Goal: Task Accomplishment & Management: Manage account settings

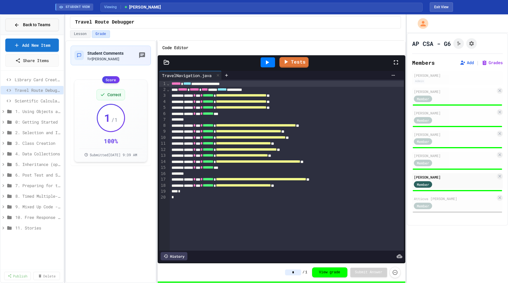
click at [32, 18] on div "Back to Teams" at bounding box center [32, 25] width 63 height 20
click at [19, 21] on button "Back to Teams" at bounding box center [32, 25] width 54 height 13
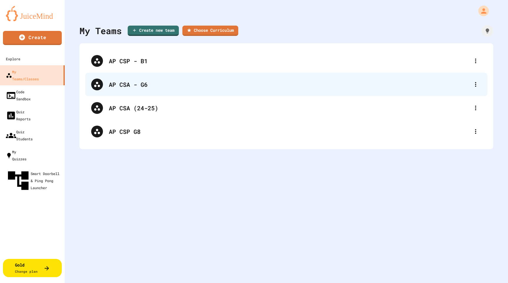
click at [178, 82] on div "AP CSA - G6" at bounding box center [289, 84] width 361 height 9
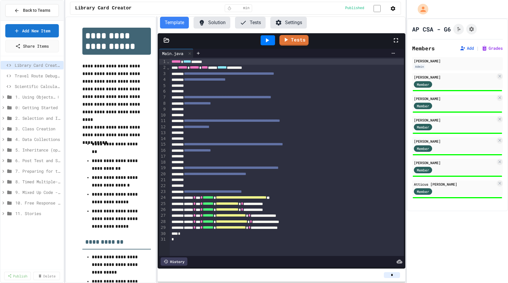
click at [3, 97] on icon at bounding box center [3, 96] width 5 height 5
click at [33, 151] on span "1.3. Expressions and Output [New]" at bounding box center [34, 150] width 32 height 6
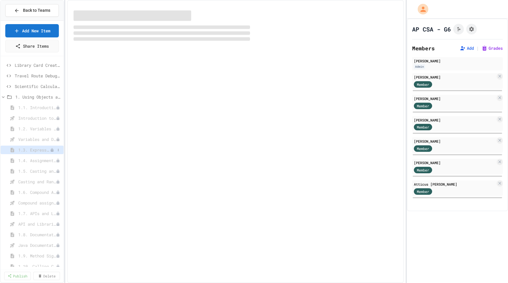
select select "***"
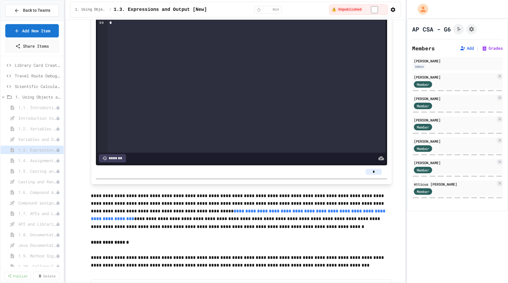
scroll to position [870, 0]
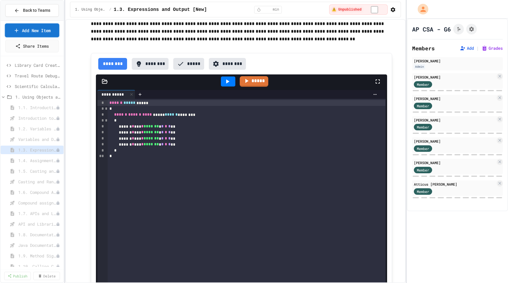
click at [43, 33] on link "Add New Item" at bounding box center [32, 30] width 54 height 14
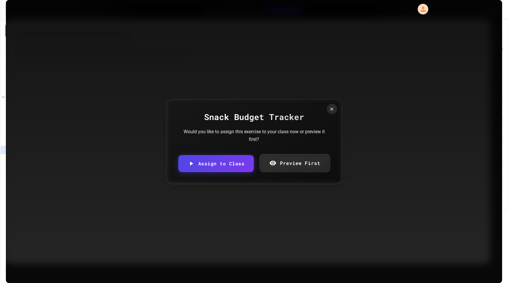
click at [291, 162] on link "Preview First" at bounding box center [295, 163] width 71 height 18
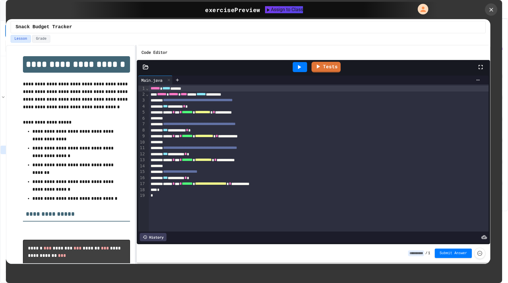
click at [490, 9] on icon at bounding box center [491, 9] width 6 height 6
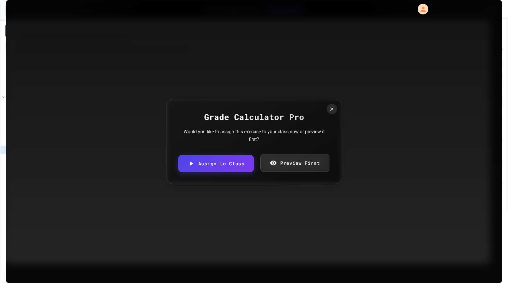
click at [278, 162] on link "Preview First" at bounding box center [295, 163] width 69 height 18
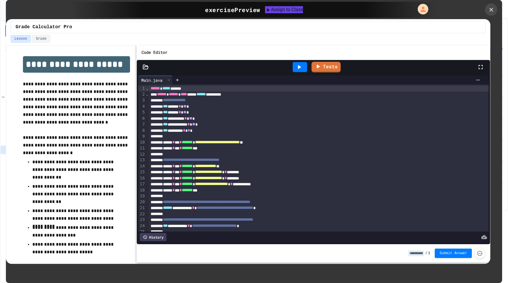
click at [491, 5] on div at bounding box center [491, 10] width 12 height 12
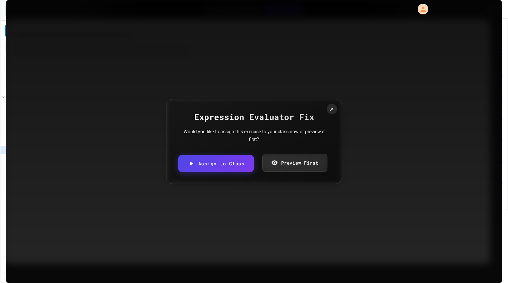
click at [291, 157] on link "Preview First" at bounding box center [295, 163] width 65 height 18
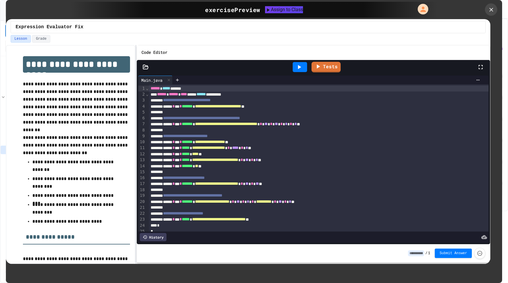
click at [492, 11] on icon at bounding box center [491, 9] width 6 height 6
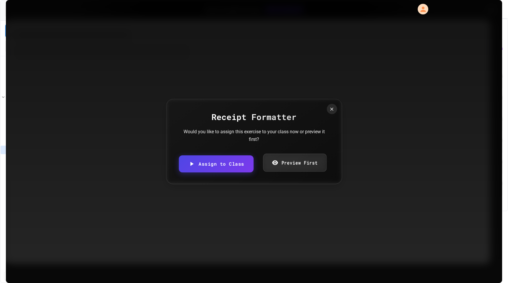
click at [285, 169] on link "Preview First" at bounding box center [295, 163] width 64 height 18
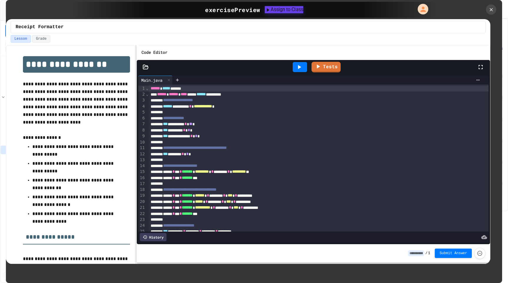
click at [293, 10] on div "Assign to Class" at bounding box center [284, 9] width 39 height 7
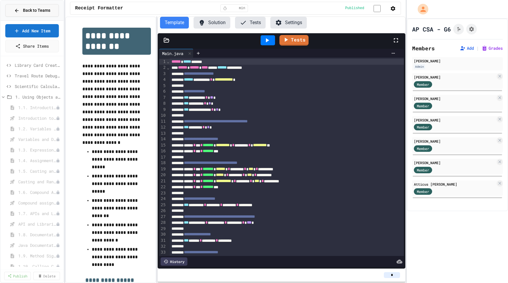
click at [49, 16] on button "Back to Teams" at bounding box center [32, 10] width 54 height 13
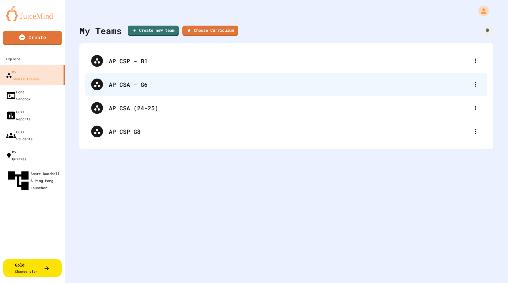
click at [204, 81] on div "AP CSA - G6" at bounding box center [289, 84] width 361 height 9
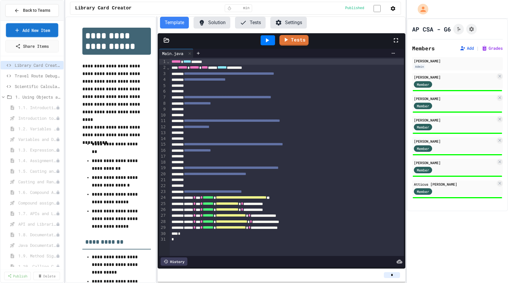
click at [39, 31] on link "Add New Item" at bounding box center [32, 30] width 52 height 14
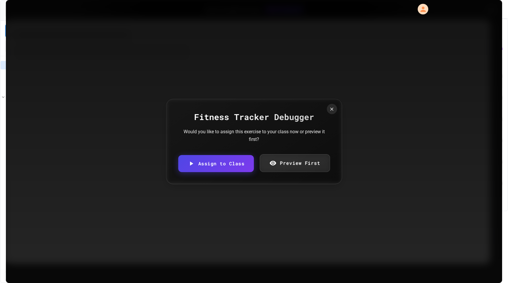
click at [291, 169] on link "Preview First" at bounding box center [295, 163] width 70 height 18
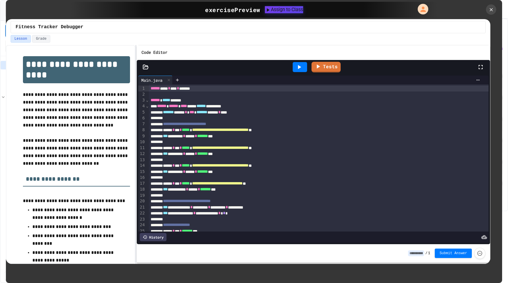
click at [271, 10] on div "Assign to Class" at bounding box center [284, 9] width 38 height 7
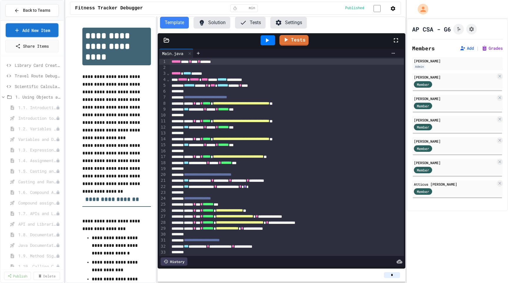
click at [37, 30] on link "Add New Item" at bounding box center [32, 30] width 53 height 14
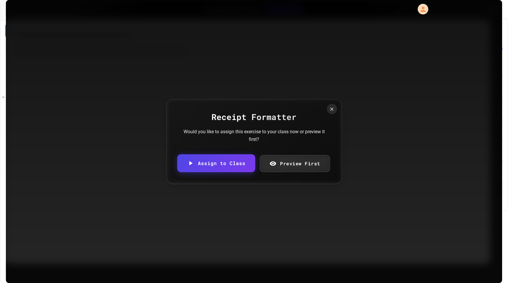
click at [233, 163] on link "Assign to Class" at bounding box center [216, 163] width 78 height 18
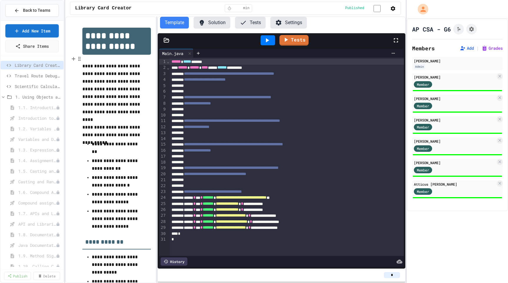
click at [19, 3] on div "Back to Teams" at bounding box center [32, 11] width 63 height 20
click at [19, 8] on icon at bounding box center [16, 10] width 5 height 5
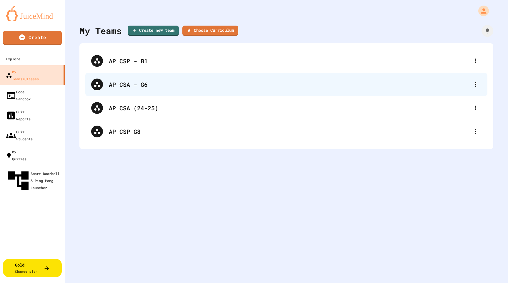
click at [192, 84] on div "AP CSA - G6" at bounding box center [289, 84] width 361 height 9
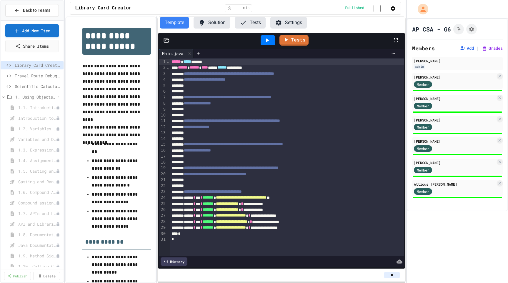
click at [2, 97] on icon at bounding box center [3, 96] width 5 height 5
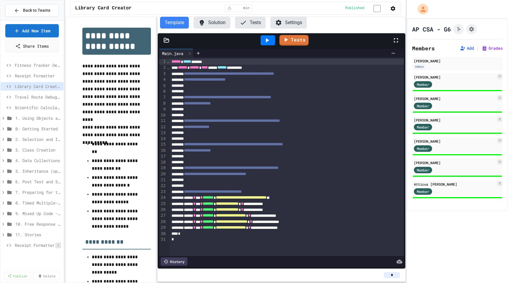
click at [59, 247] on icon at bounding box center [59, 246] width 4 height 4
click at [51, 263] on button "Unpublish" at bounding box center [42, 262] width 37 height 11
click at [3, 116] on icon at bounding box center [3, 118] width 5 height 5
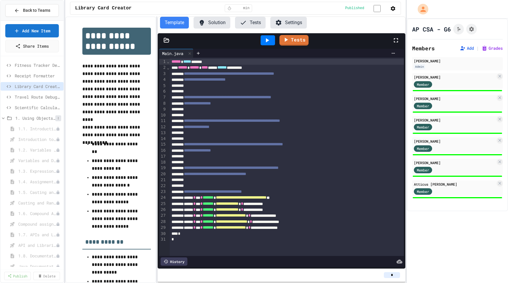
click at [59, 117] on icon at bounding box center [59, 119] width 4 height 4
click at [32, 120] on div at bounding box center [254, 141] width 508 height 283
click at [26, 130] on span "1.1. Introduction to Algorithms, Programming, and Compilers" at bounding box center [34, 129] width 32 height 6
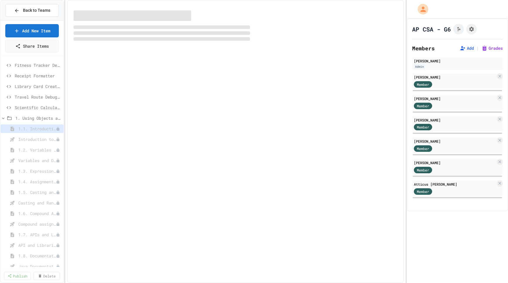
select select "***"
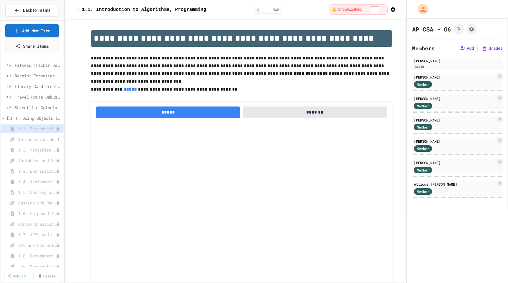
click at [32, 142] on span "Introduction to Algorithms, Programming, and Compilers" at bounding box center [34, 139] width 32 height 6
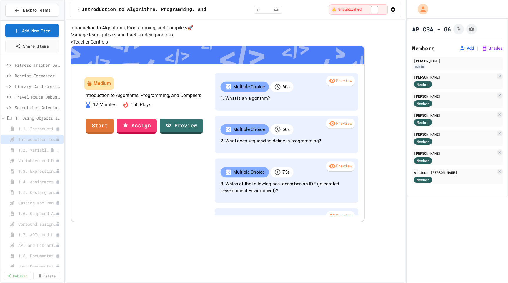
click at [32, 150] on span "1.2. Variables and Data Types" at bounding box center [34, 150] width 32 height 6
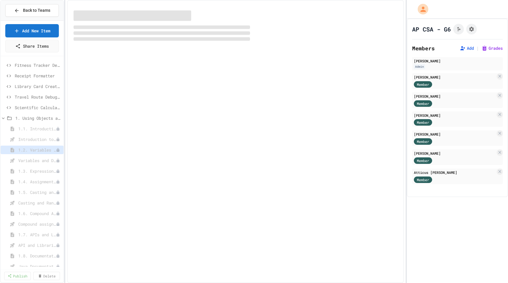
select select "***"
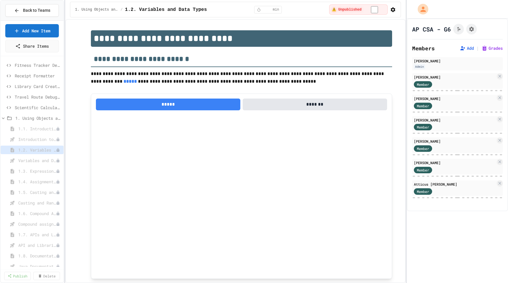
type textarea "*"
click at [28, 125] on div "1.1. Introduction to Algorithms, Programming, and Compilers" at bounding box center [32, 129] width 63 height 9
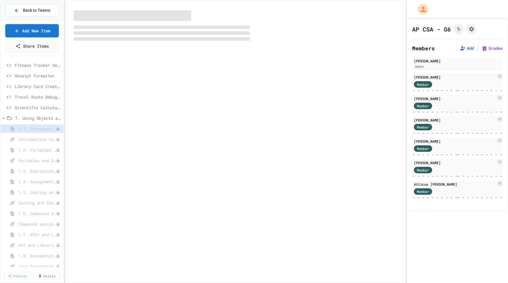
select select "***"
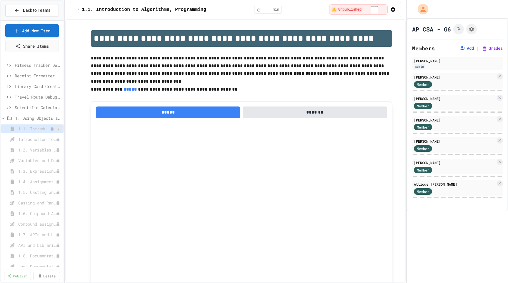
click at [61, 129] on button at bounding box center [58, 129] width 6 height 6
click at [23, 127] on div at bounding box center [254, 141] width 508 height 283
